Goal: Task Accomplishment & Management: Manage account settings

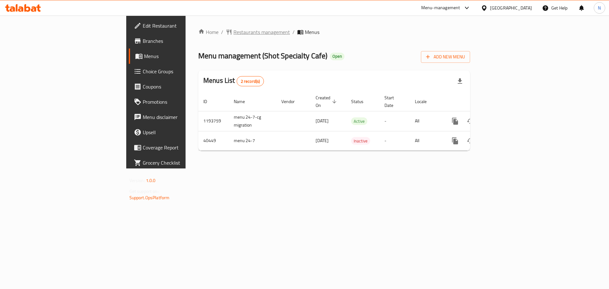
click at [234, 31] on span "Restaurants management" at bounding box center [262, 32] width 56 height 8
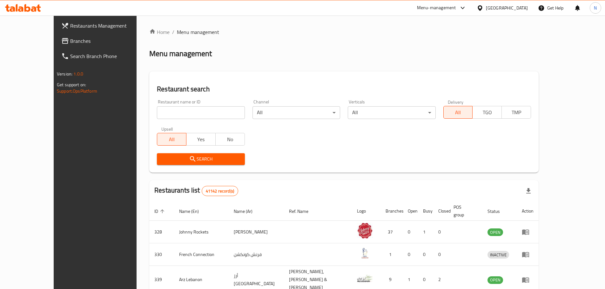
click at [70, 45] on span "Branches" at bounding box center [109, 41] width 79 height 8
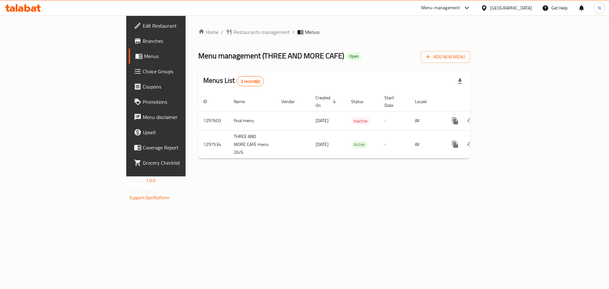
click at [509, 4] on div "United Arab Emirates" at bounding box center [511, 7] width 42 height 7
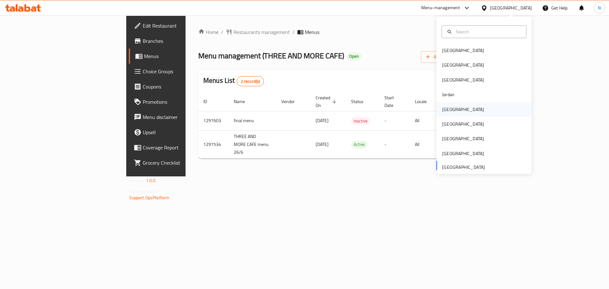
click at [448, 112] on div "[GEOGRAPHIC_DATA]" at bounding box center [463, 109] width 42 height 7
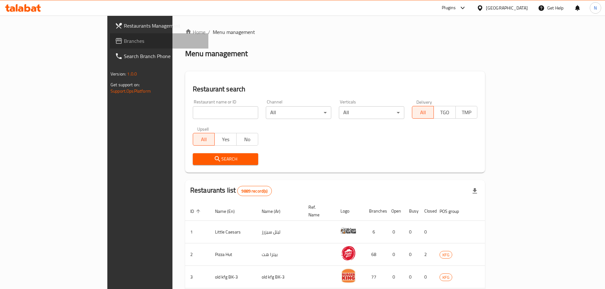
click at [124, 43] on span "Branches" at bounding box center [163, 41] width 79 height 8
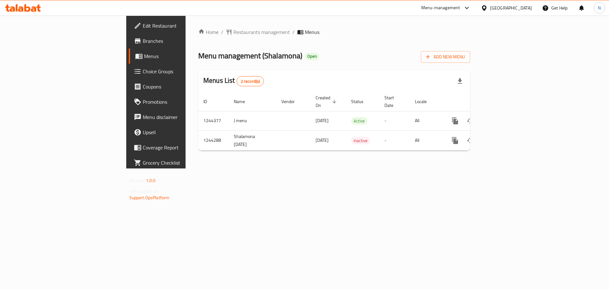
click at [143, 71] on span "Choice Groups" at bounding box center [183, 72] width 80 height 8
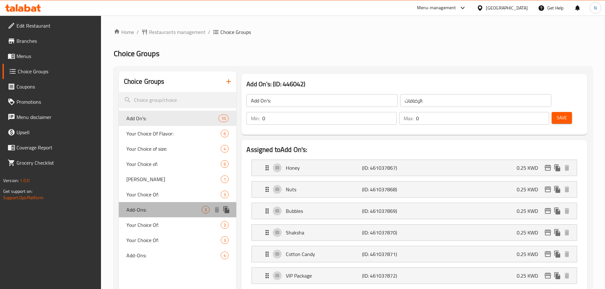
click at [174, 209] on span "Add-Ons:" at bounding box center [164, 210] width 76 height 8
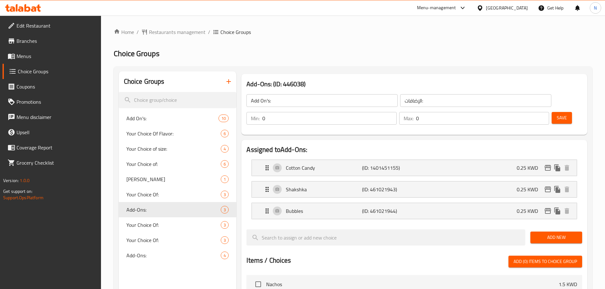
type input "Add-Ons:"
type input "3"
click at [532, 112] on input "3" at bounding box center [482, 118] width 133 height 13
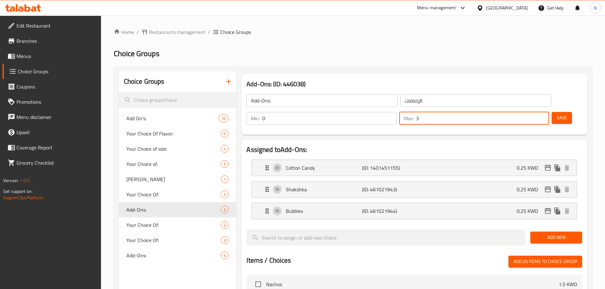
click at [558, 112] on button "Save" at bounding box center [561, 118] width 20 height 12
click at [558, 101] on div at bounding box center [302, 144] width 605 height 289
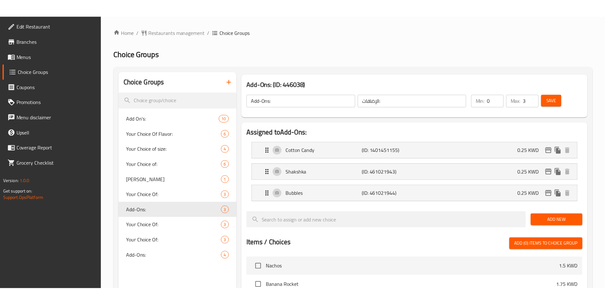
scroll to position [209, 0]
